Goal: Task Accomplishment & Management: Use online tool/utility

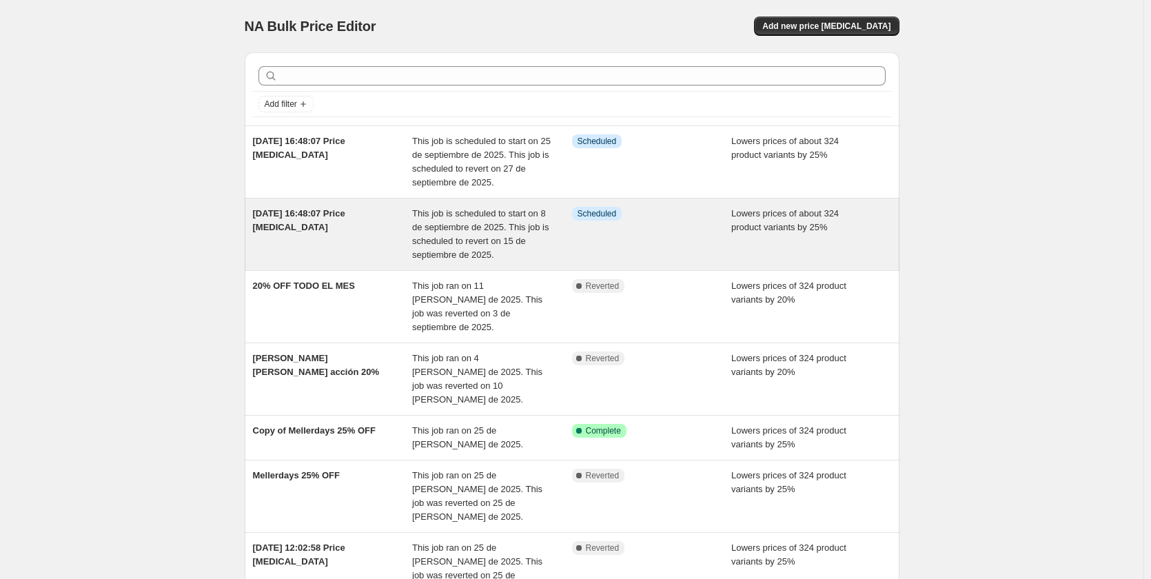
click at [527, 244] on span "This job is scheduled to start on 8 de septiembre de 2025. This job is schedule…" at bounding box center [480, 234] width 137 height 52
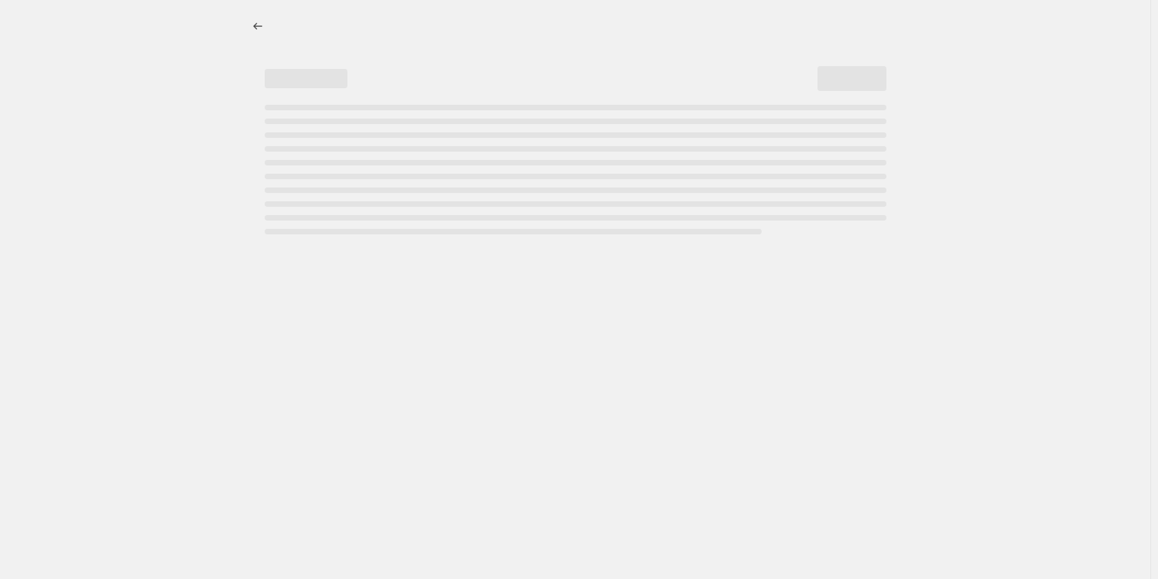
select select "percentage"
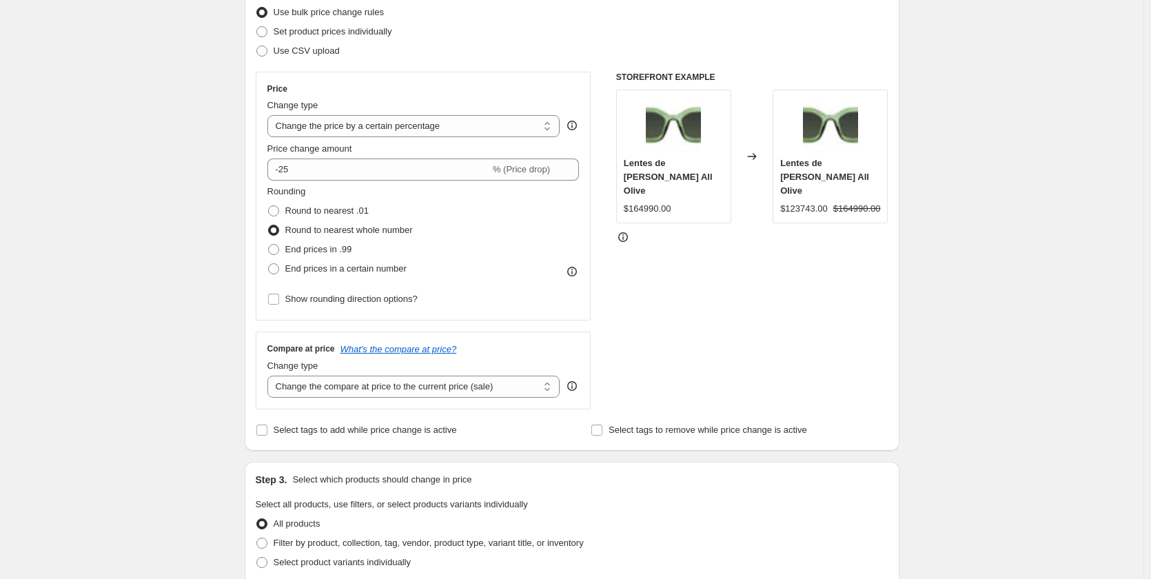
scroll to position [276, 0]
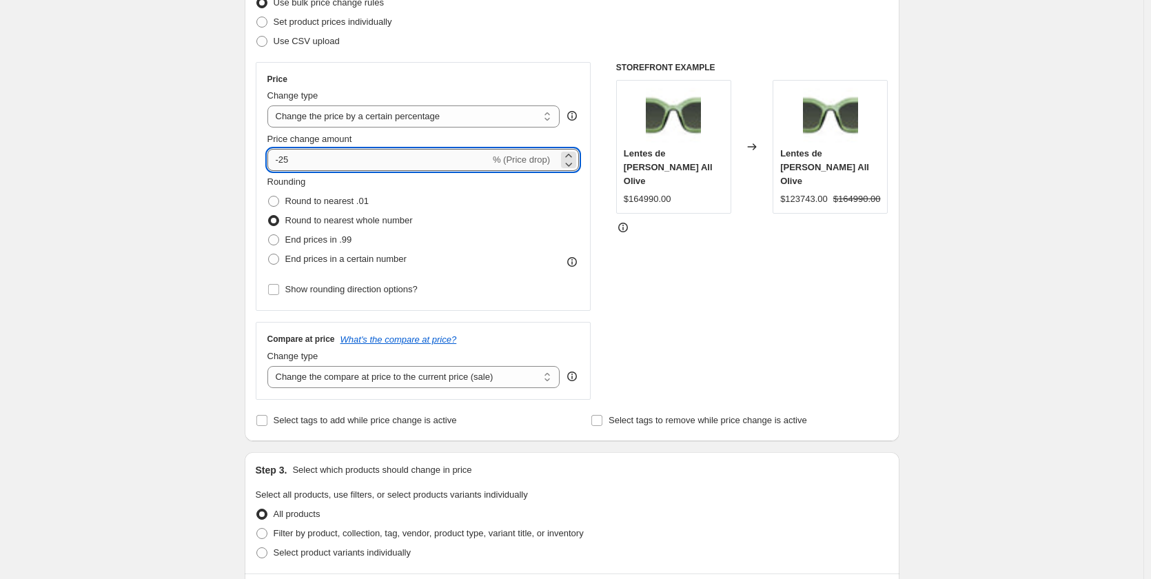
click at [299, 168] on input "-25" at bounding box center [378, 160] width 223 height 22
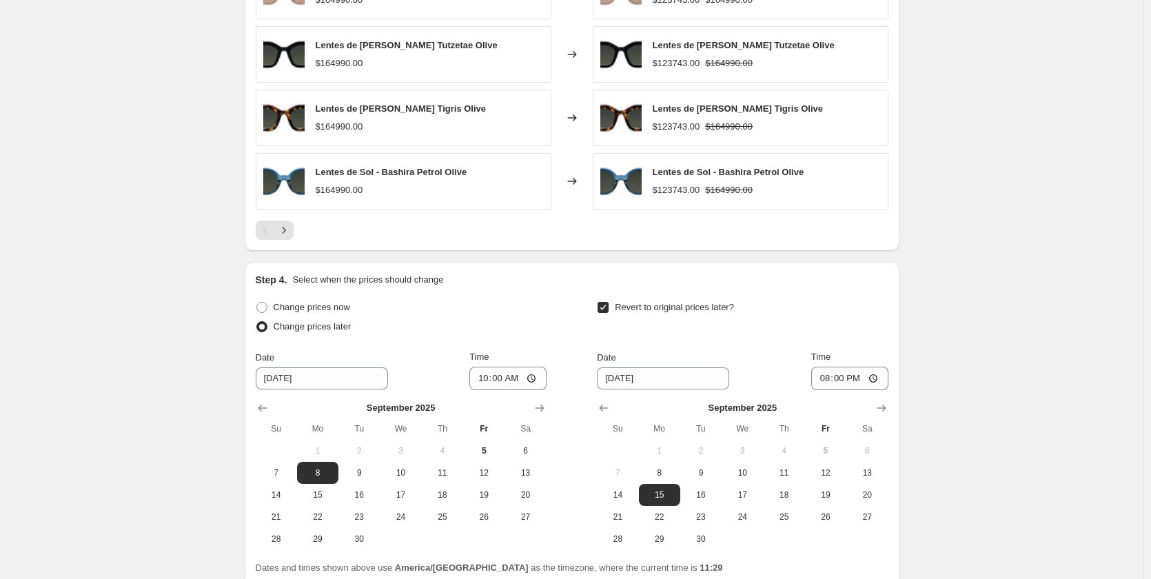
scroll to position [1120, 0]
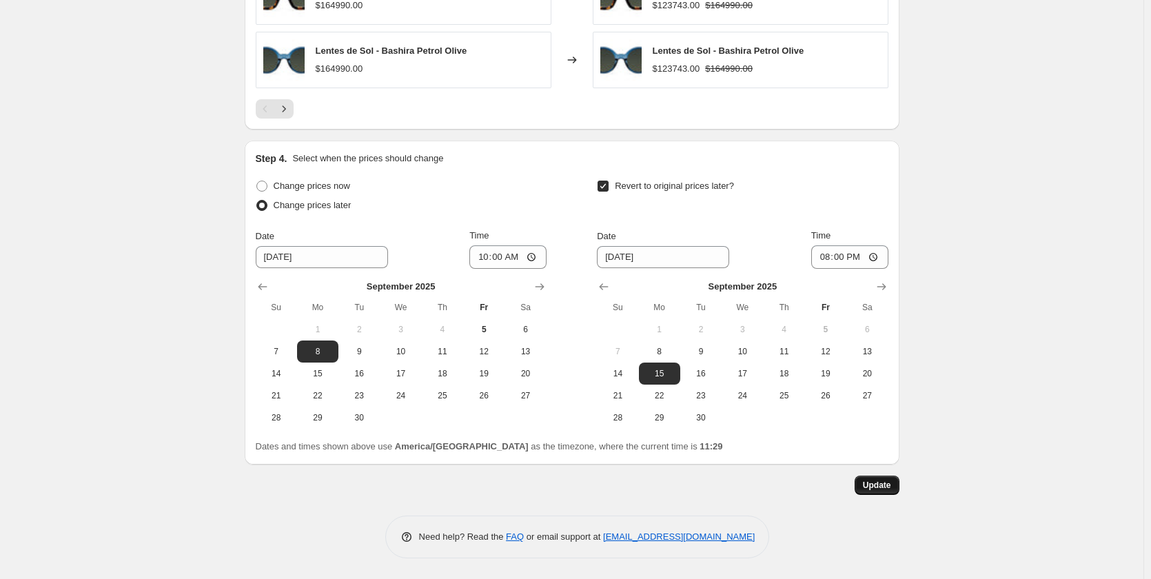
type input "-20"
click at [871, 489] on span "Update" at bounding box center [877, 485] width 28 height 11
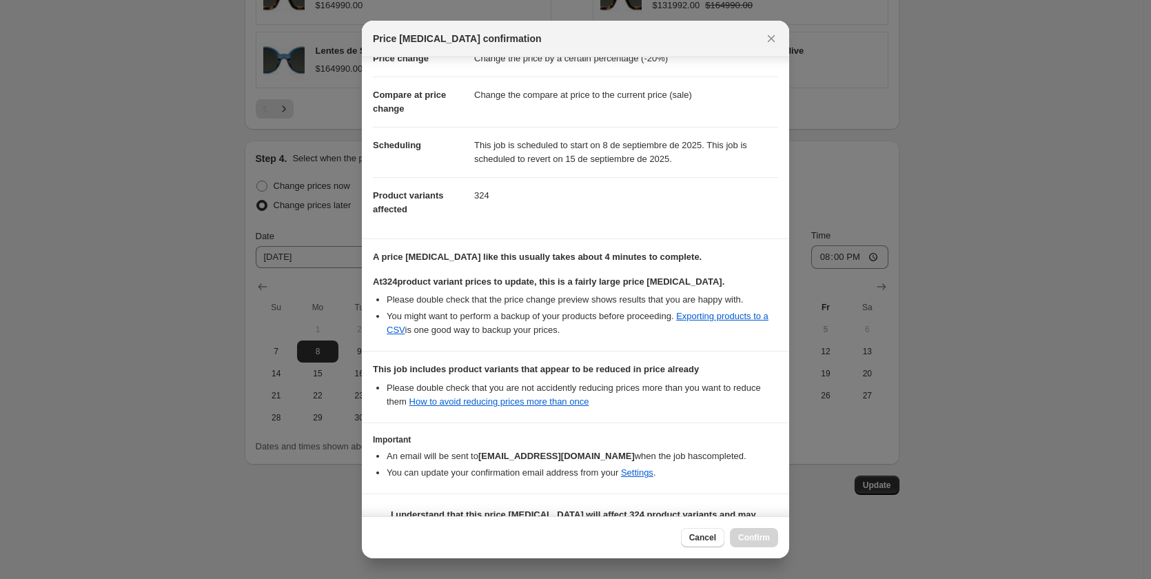
scroll to position [74, 0]
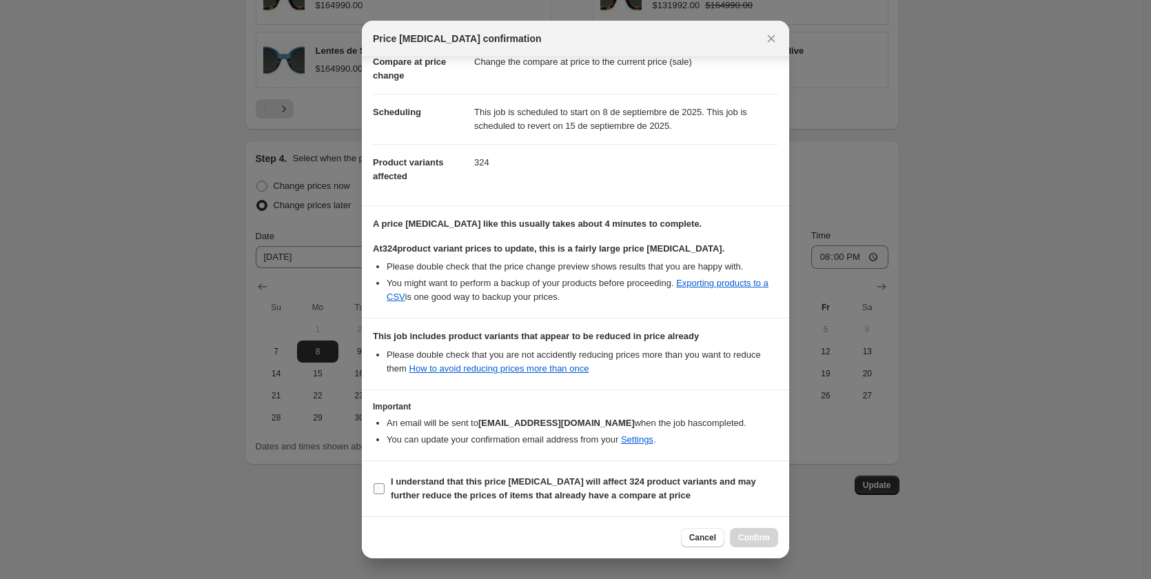
click at [376, 492] on input "I understand that this price change job will affect 324 product variants and ma…" at bounding box center [379, 488] width 11 height 11
checkbox input "true"
click at [744, 541] on span "Confirm" at bounding box center [754, 537] width 32 height 11
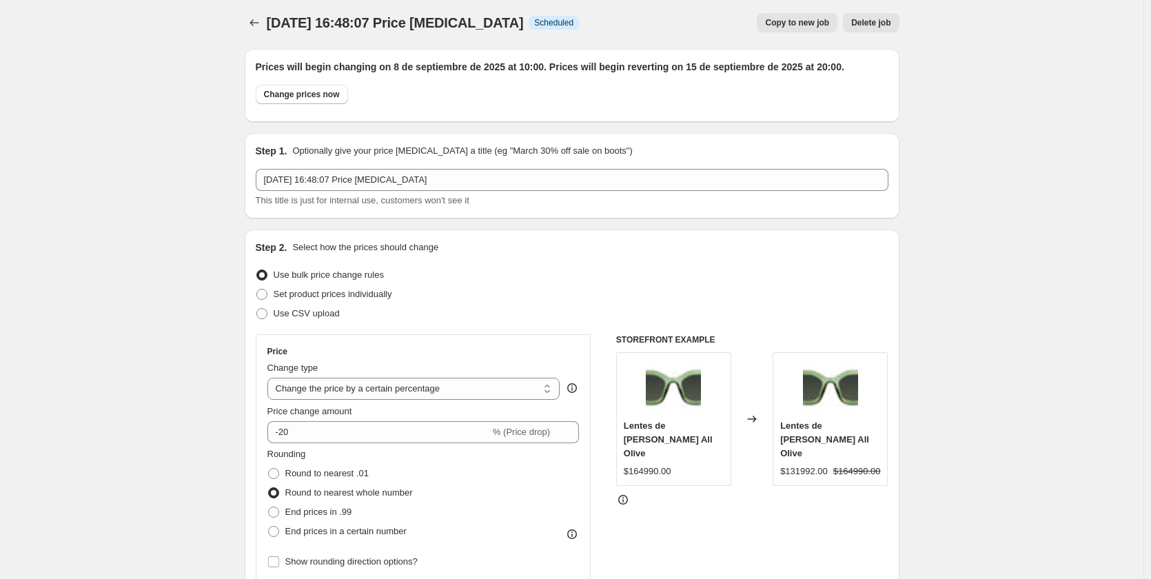
scroll to position [0, 0]
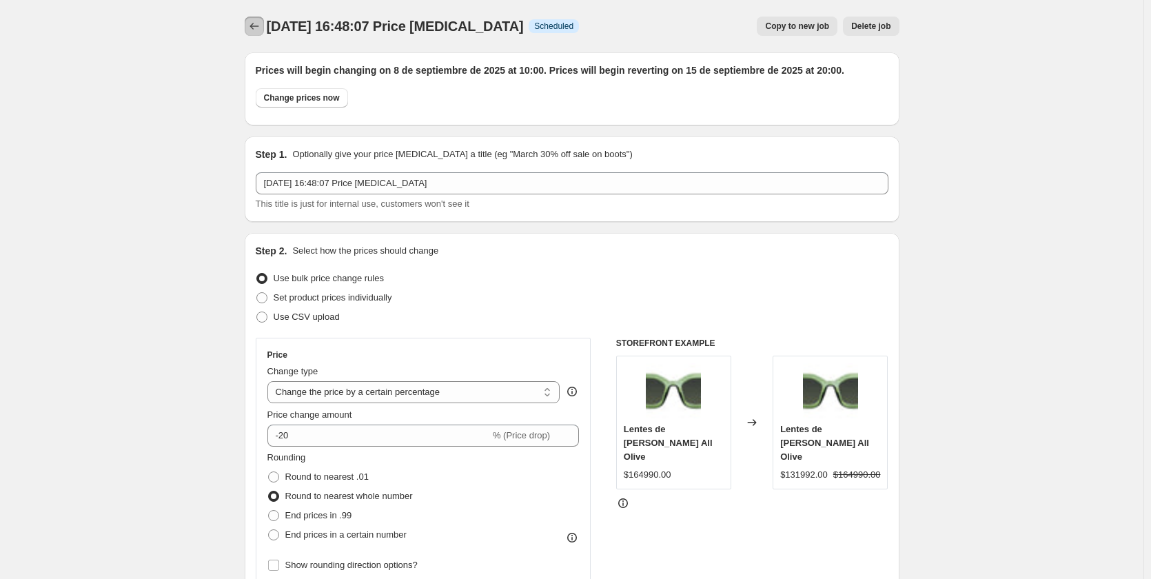
click at [251, 29] on icon "Price change jobs" at bounding box center [254, 26] width 14 height 14
